Goal: Find specific page/section: Find specific page/section

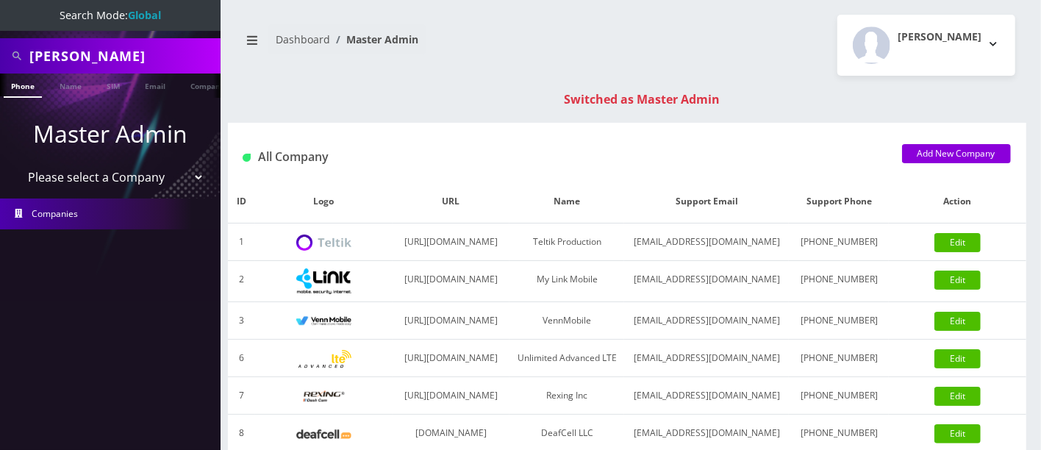
click at [146, 62] on input "evelyn moses" at bounding box center [123, 56] width 188 height 28
type input "e"
type input "dailen"
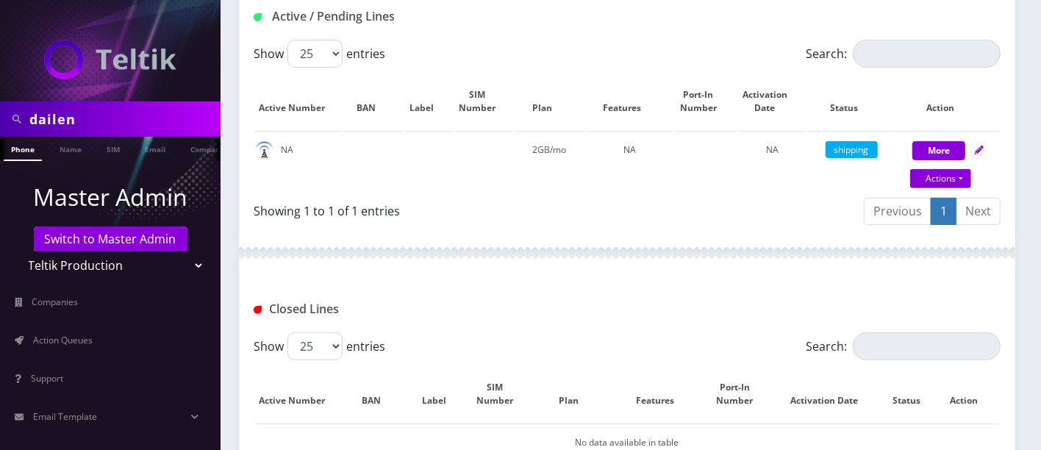
scroll to position [408, 0]
